Goal: Task Accomplishment & Management: Use online tool/utility

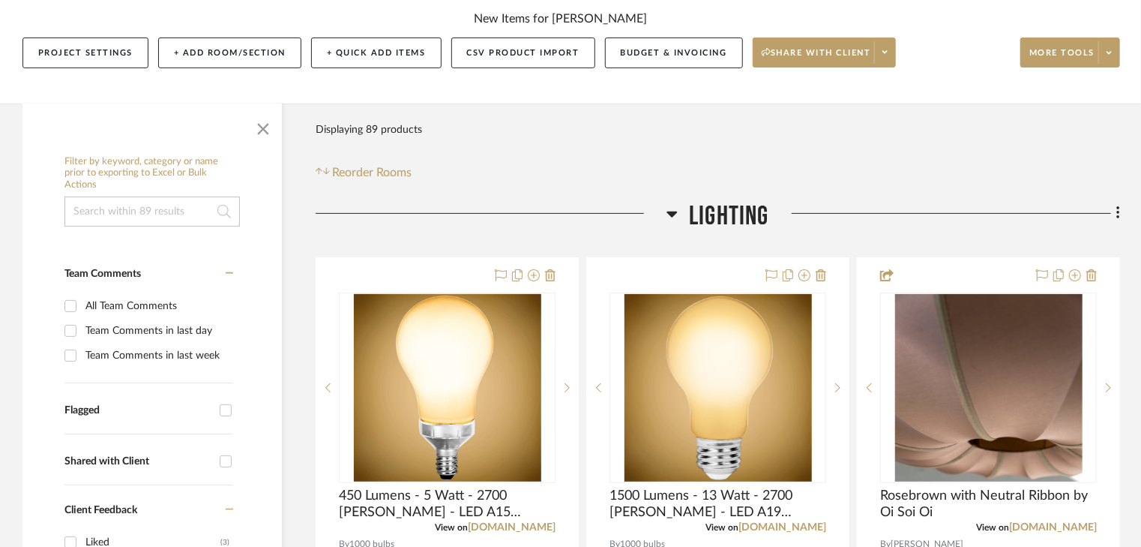
scroll to position [120, 0]
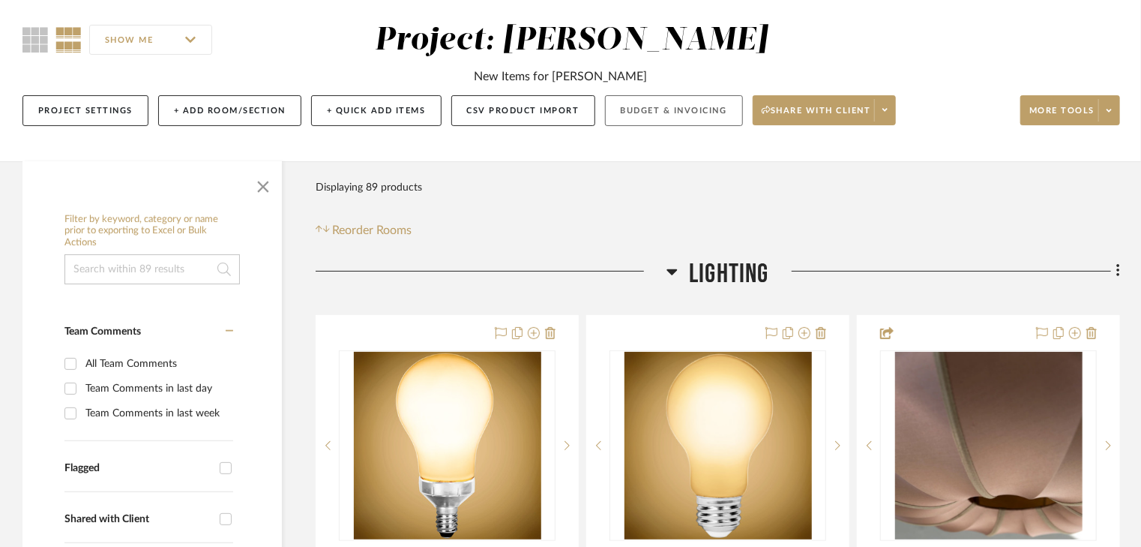
click at [658, 113] on button "Budget & Invoicing" at bounding box center [674, 110] width 138 height 31
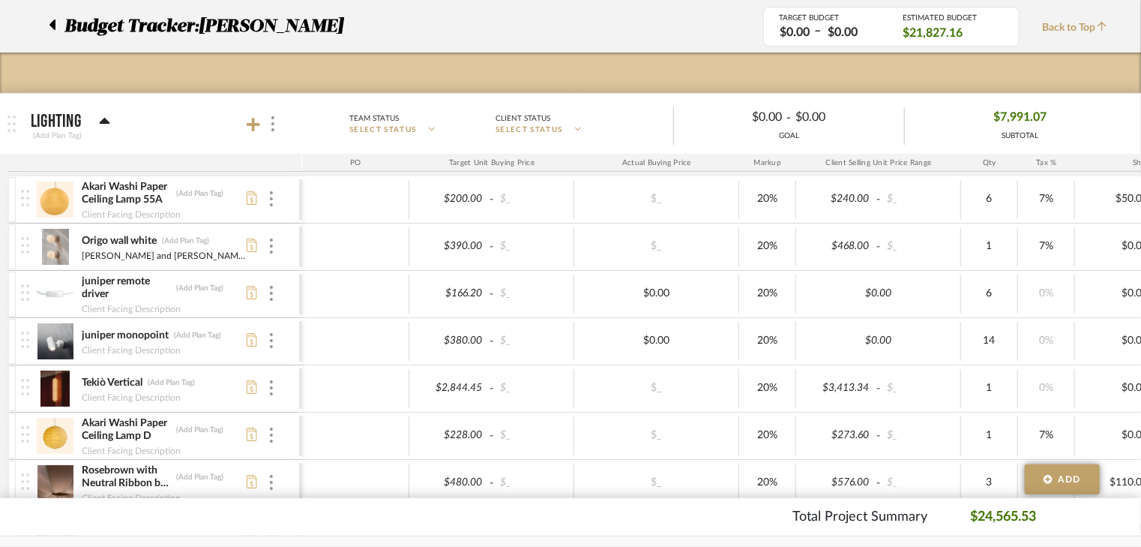
scroll to position [180, 0]
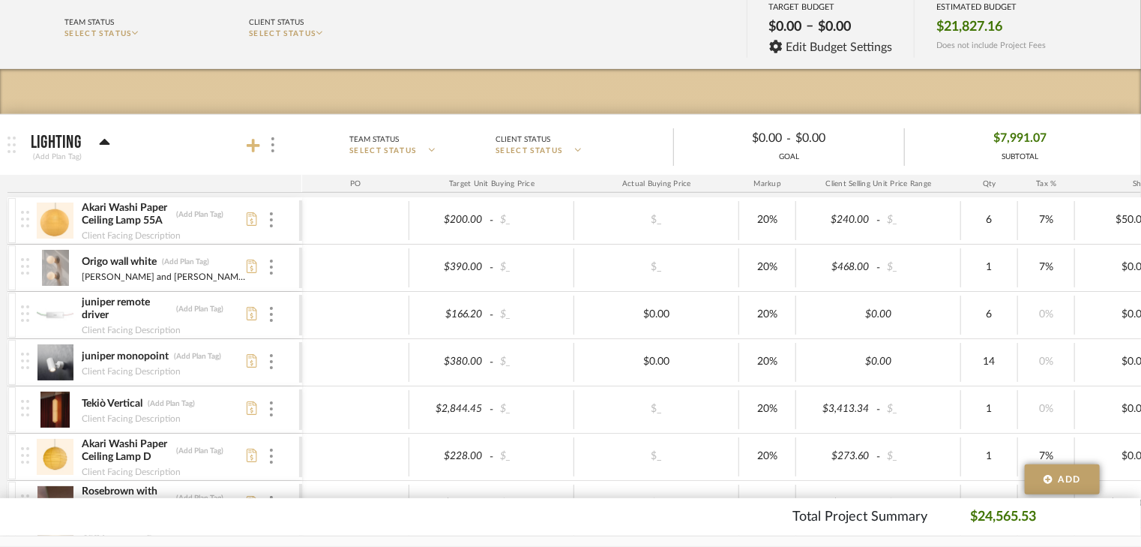
click at [253, 148] on icon at bounding box center [253, 145] width 13 height 13
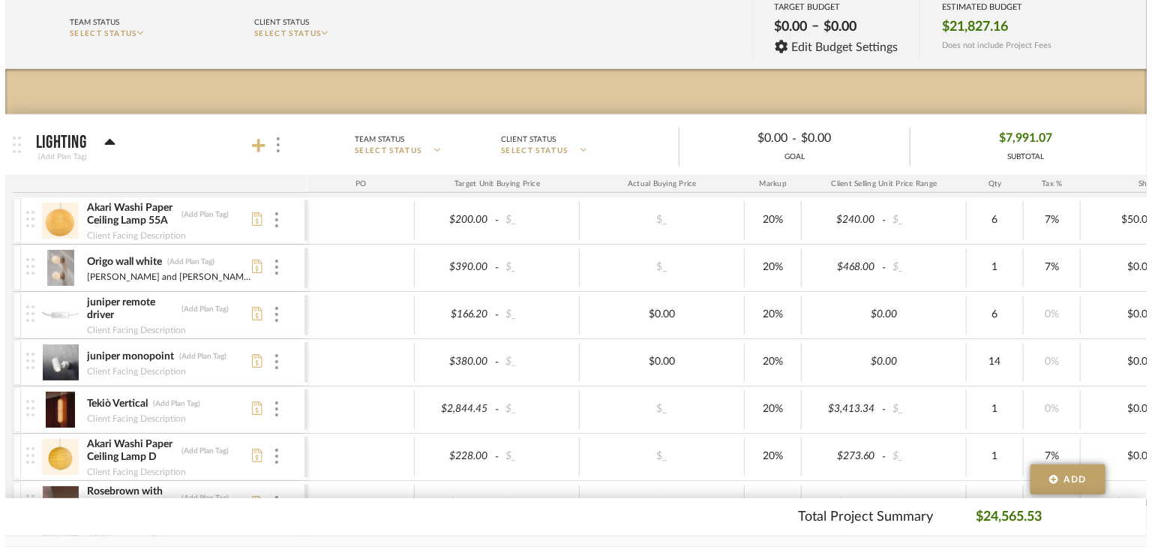
scroll to position [0, 0]
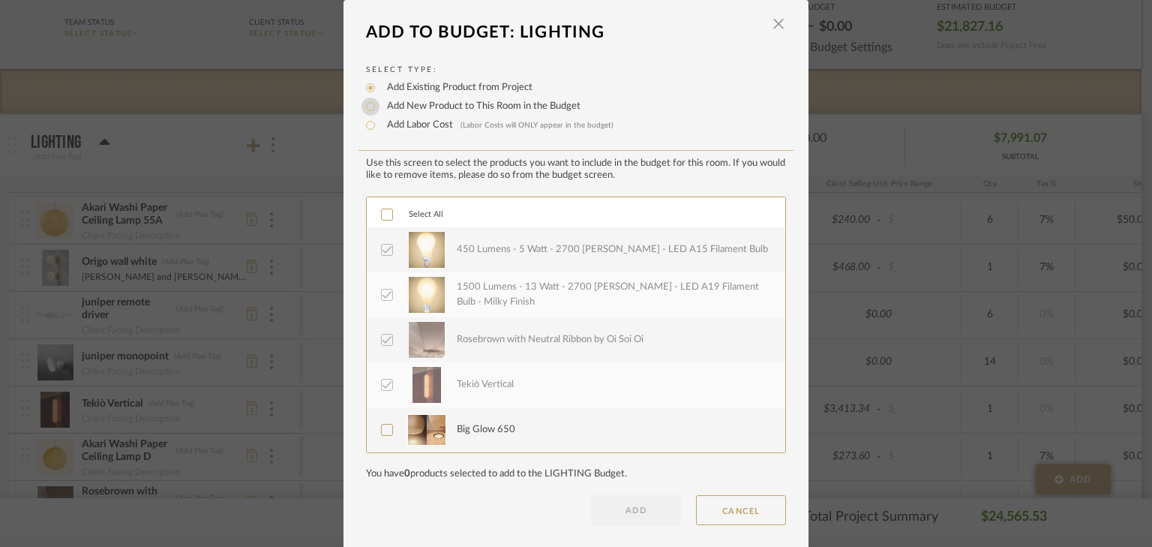
click at [366, 105] on input "Add New Product to This Room in the Budget" at bounding box center [370, 106] width 18 height 18
radio input "true"
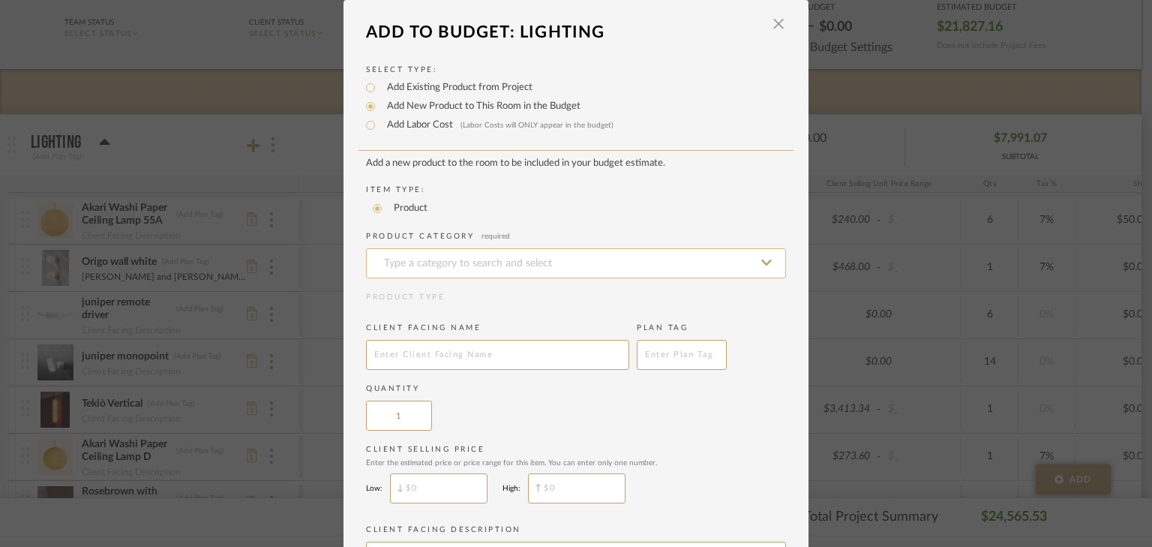
click at [465, 260] on input at bounding box center [576, 263] width 420 height 30
type input "L"
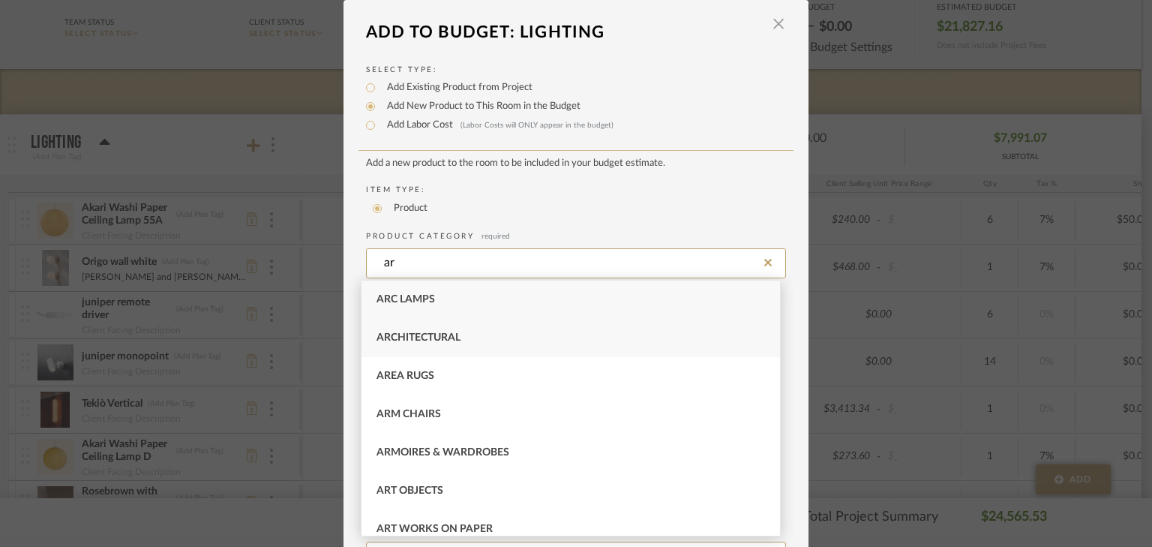
click at [507, 342] on div "Architectural" at bounding box center [570, 338] width 418 height 38
type input "Architectural"
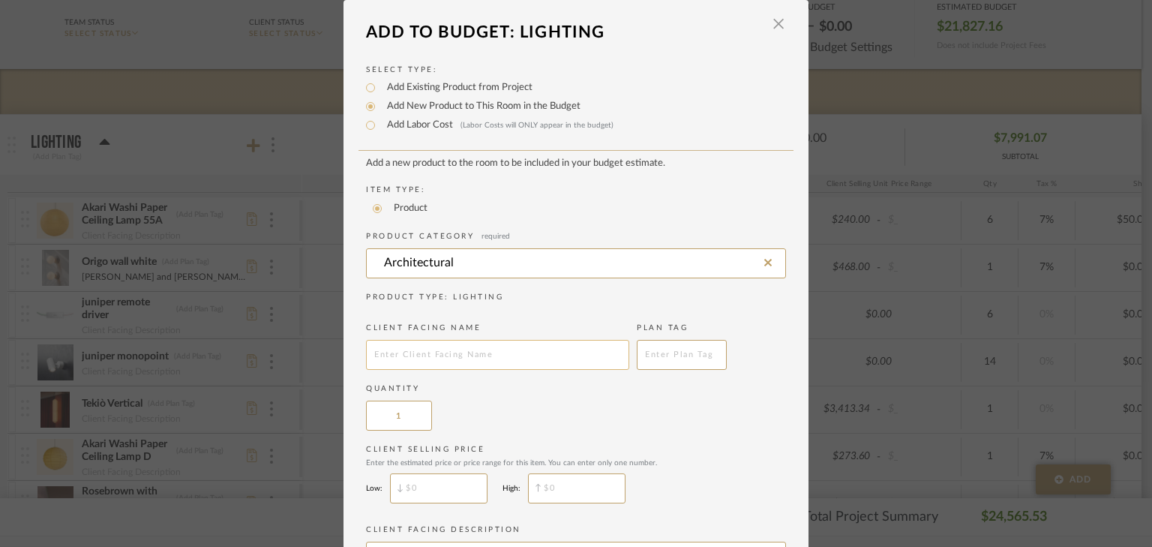
click at [480, 359] on input "text" at bounding box center [497, 355] width 263 height 30
type input "LED Light Package"
click at [704, 403] on div "Quantity 1" at bounding box center [576, 406] width 420 height 47
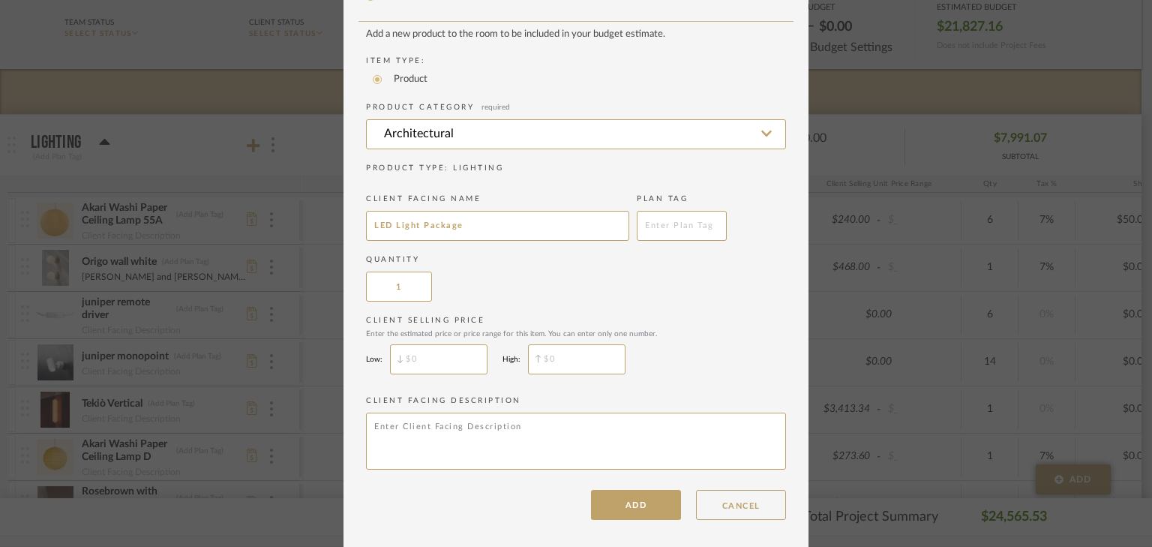
scroll to position [132, 0]
type input "$"
click at [553, 357] on input "$" at bounding box center [576, 356] width 97 height 30
paste input "4,954.50"
type input "$4,954.50"
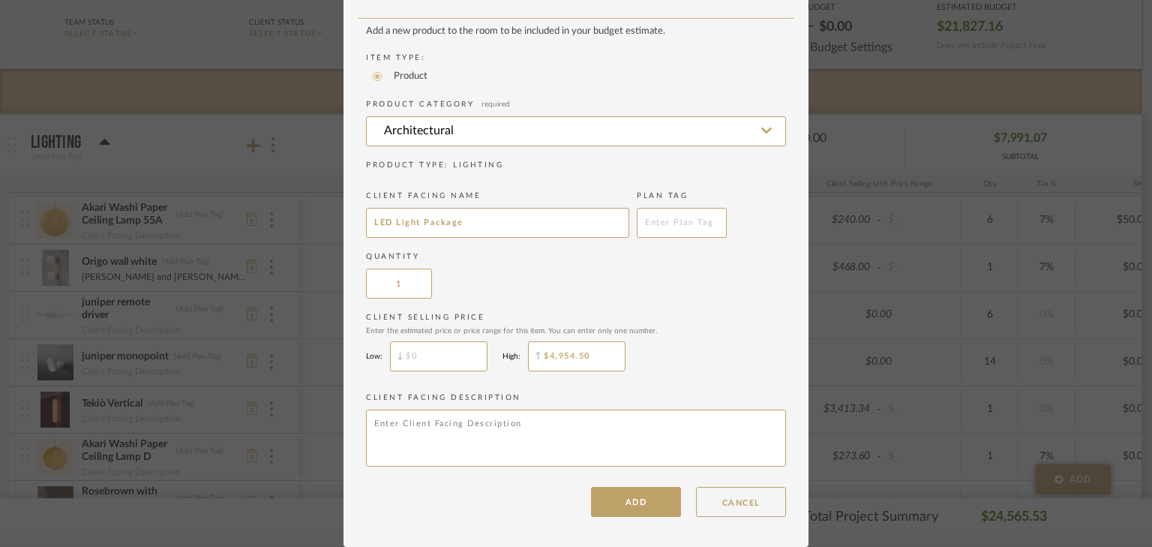
click at [667, 361] on div "Client Selling Price Enter the estimated price or price range for this item. Yo…" at bounding box center [576, 345] width 420 height 67
click at [624, 507] on button "ADD" at bounding box center [636, 502] width 90 height 30
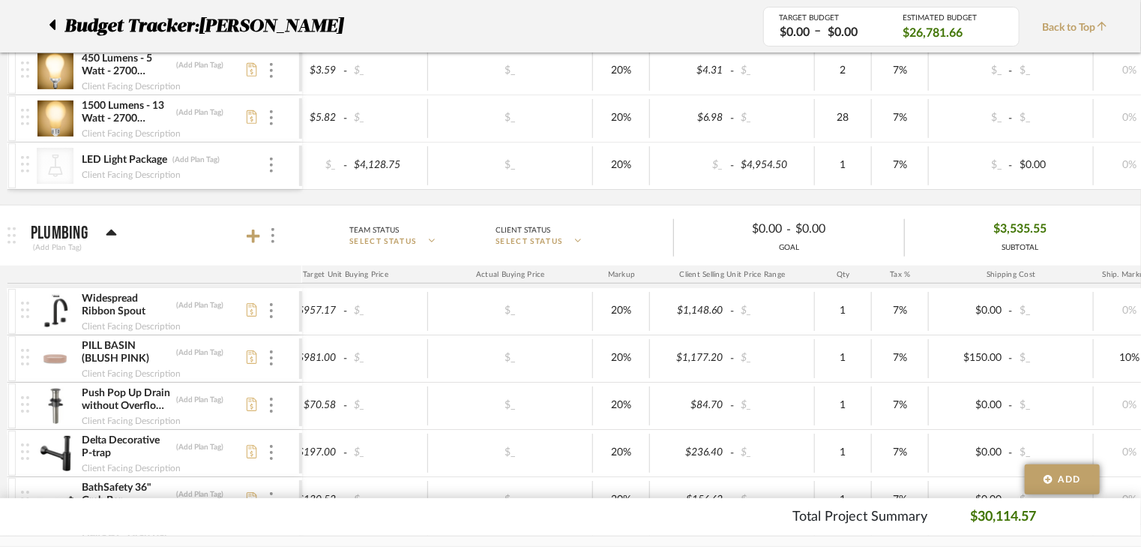
scroll to position [0, 0]
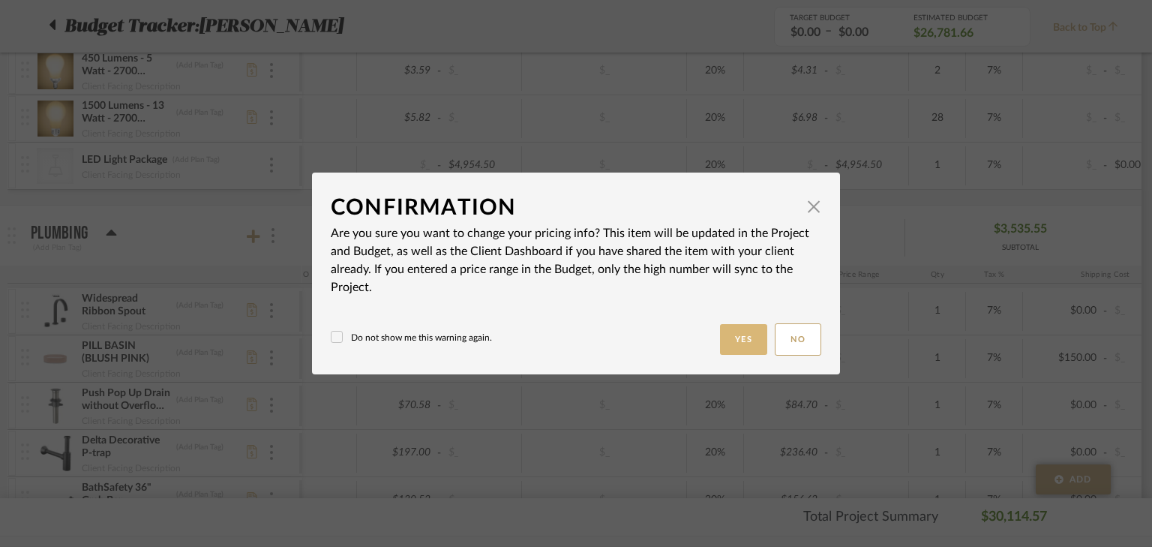
click at [741, 343] on button "Yes" at bounding box center [744, 339] width 48 height 31
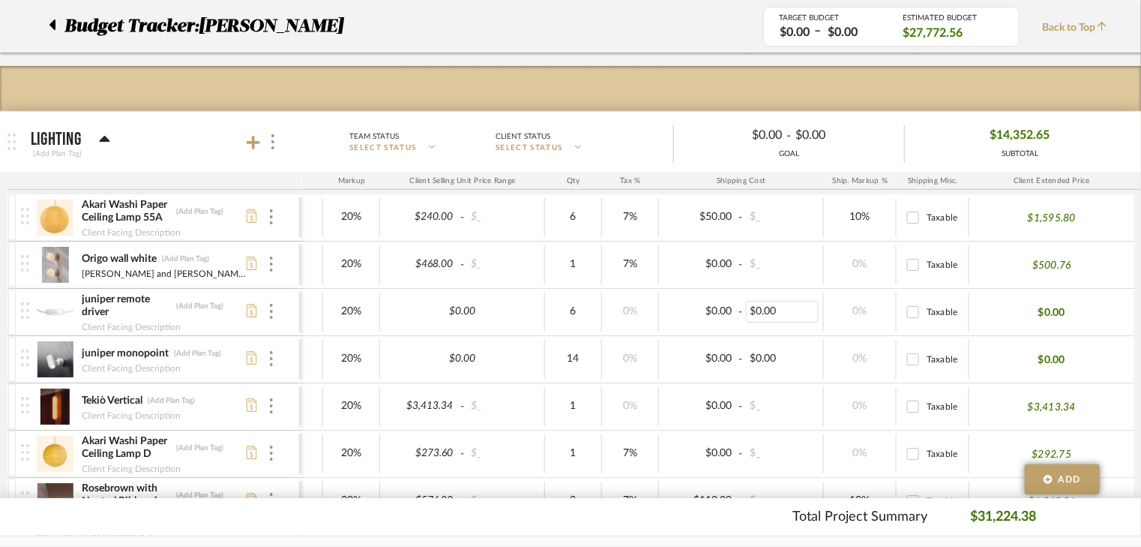
scroll to position [180, 0]
